Goal: Task Accomplishment & Management: Use online tool/utility

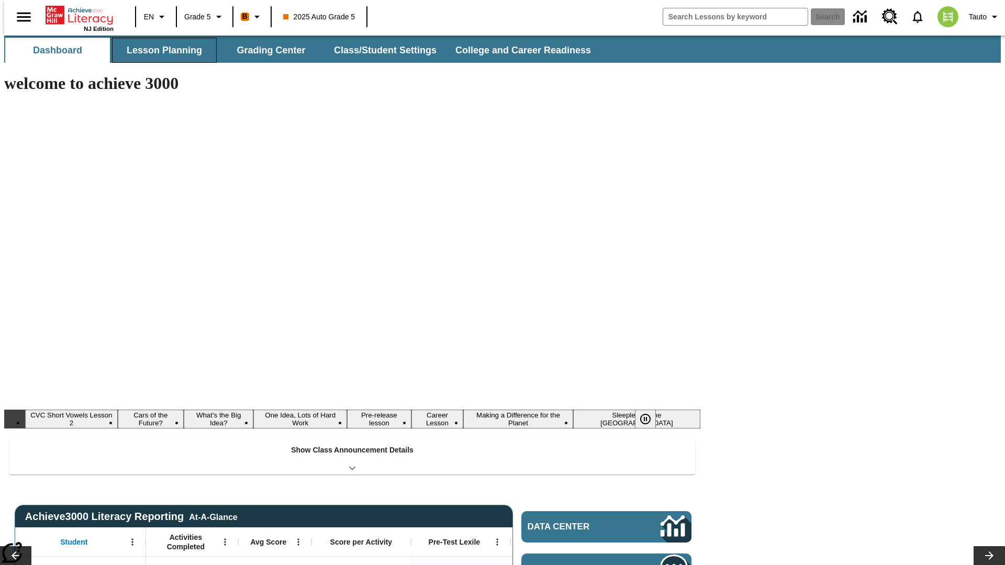
click at [160, 50] on button "Lesson Planning" at bounding box center [164, 50] width 105 height 25
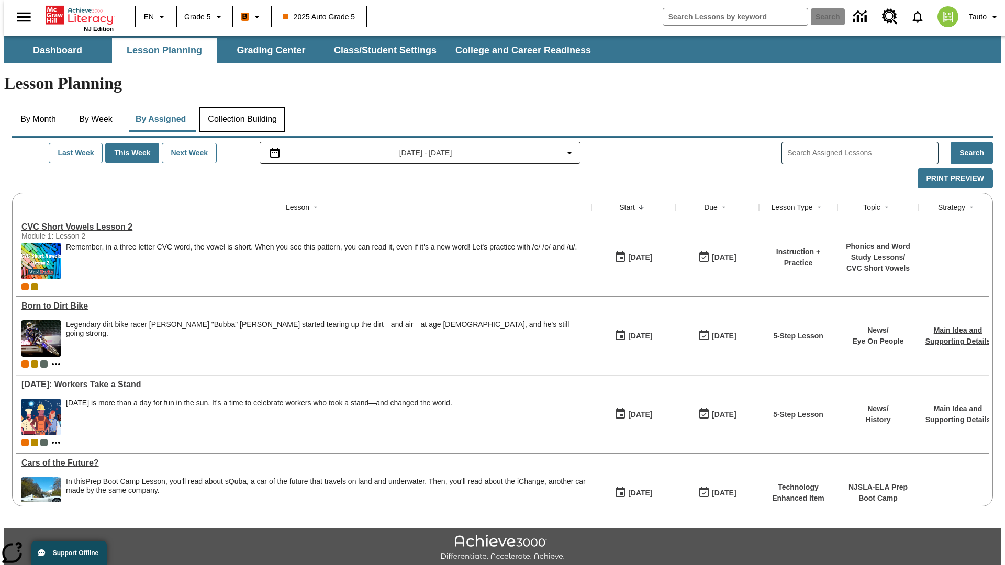
click at [242, 107] on button "Collection Building" at bounding box center [242, 119] width 86 height 25
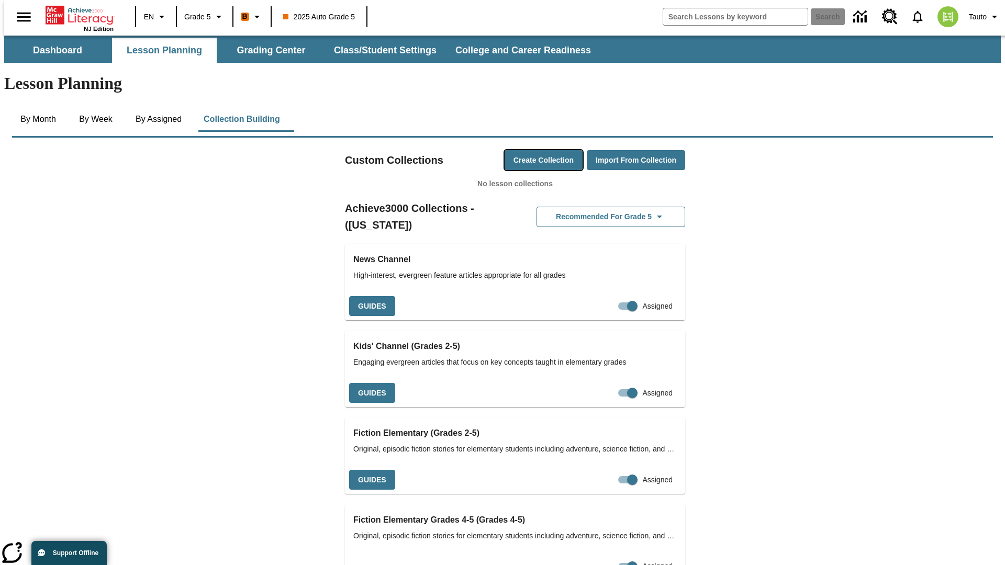
click at [523, 150] on button "Create Collection" at bounding box center [544, 160] width 78 height 20
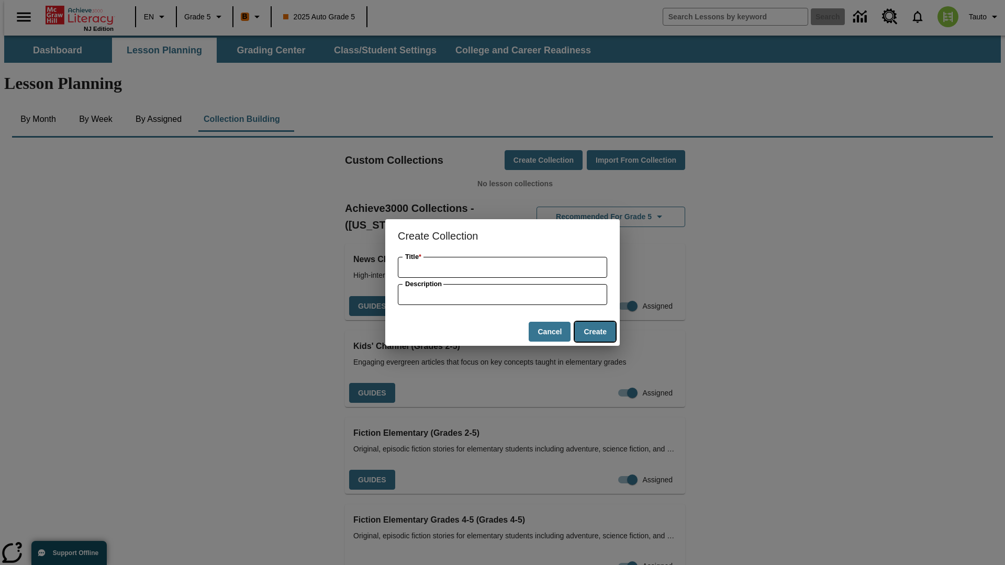
click at [595, 332] on button "Create" at bounding box center [595, 332] width 41 height 20
type input "Recycled Granite Chips"
